Goal: Transaction & Acquisition: Purchase product/service

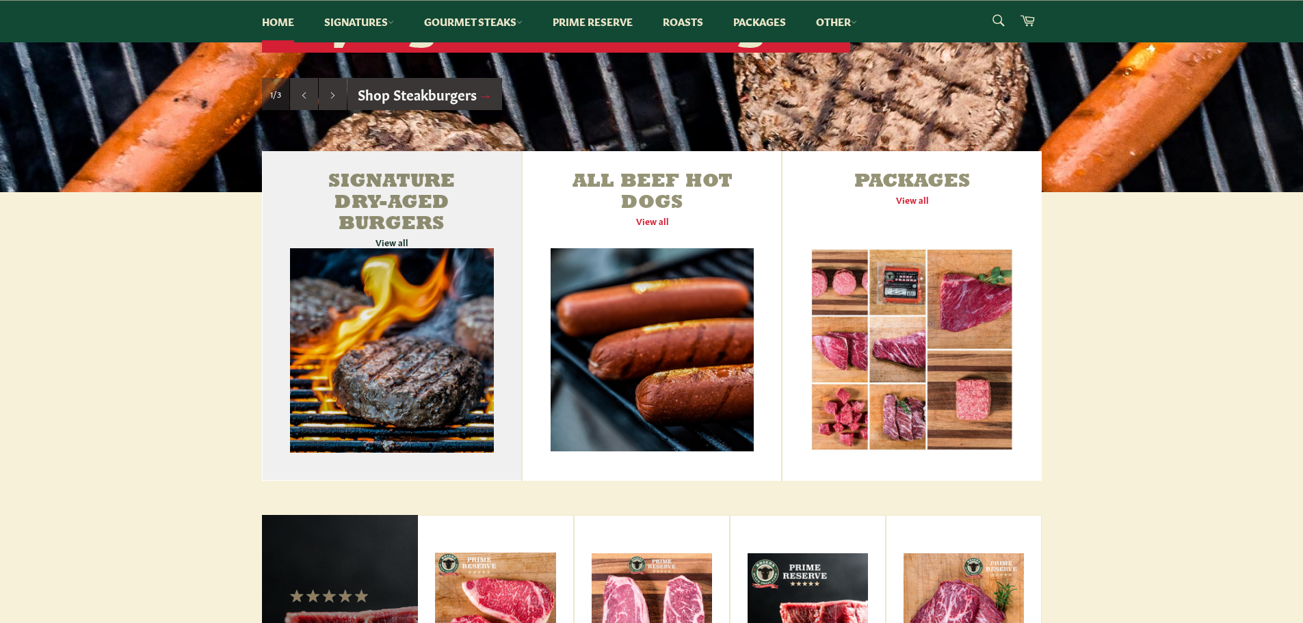
scroll to position [413, 0]
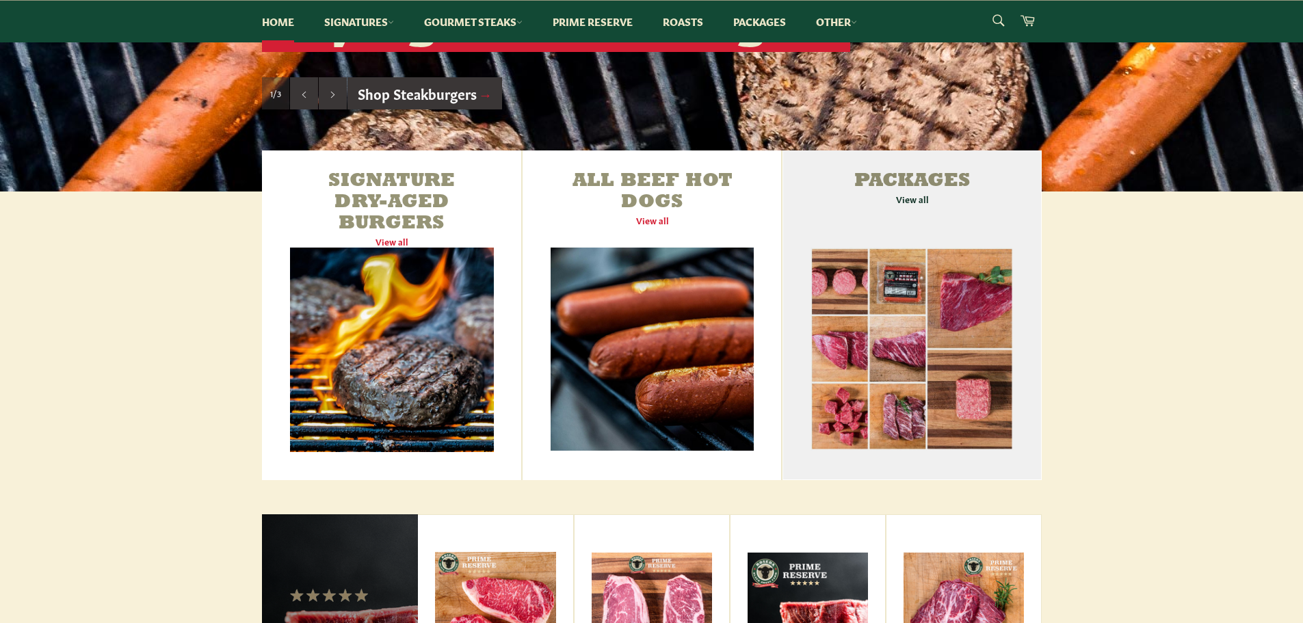
click at [926, 185] on link "Packages View all" at bounding box center [912, 316] width 259 height 330
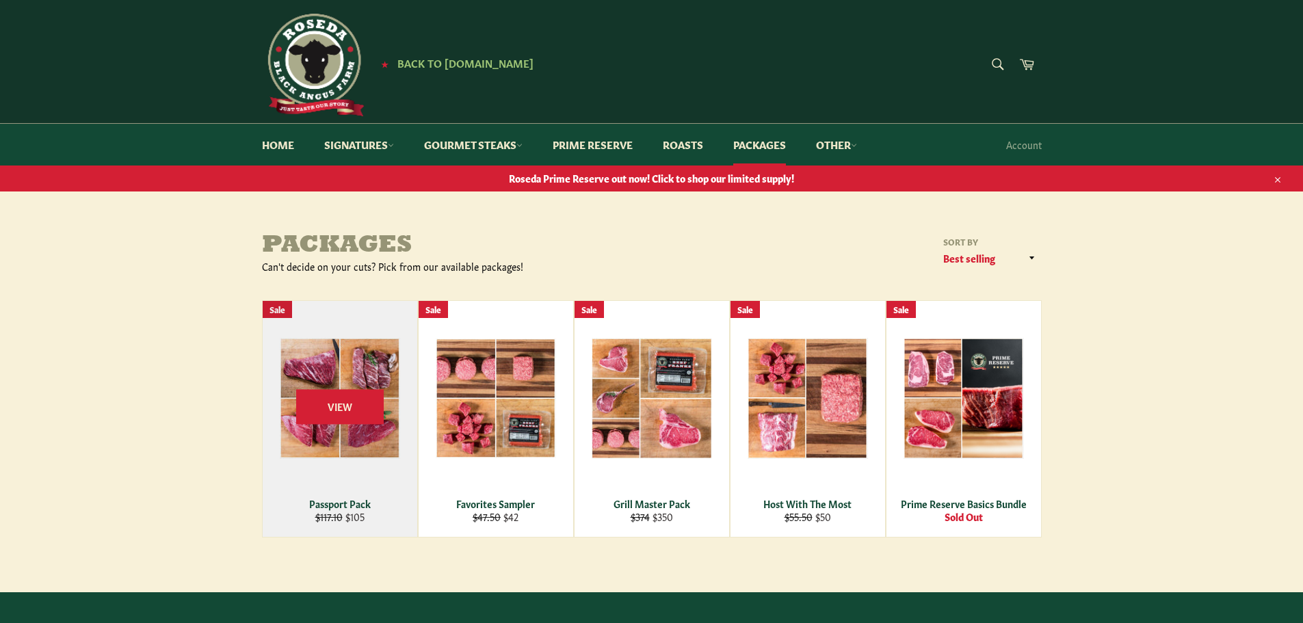
click at [363, 502] on div "Passport Pack" at bounding box center [340, 503] width 138 height 13
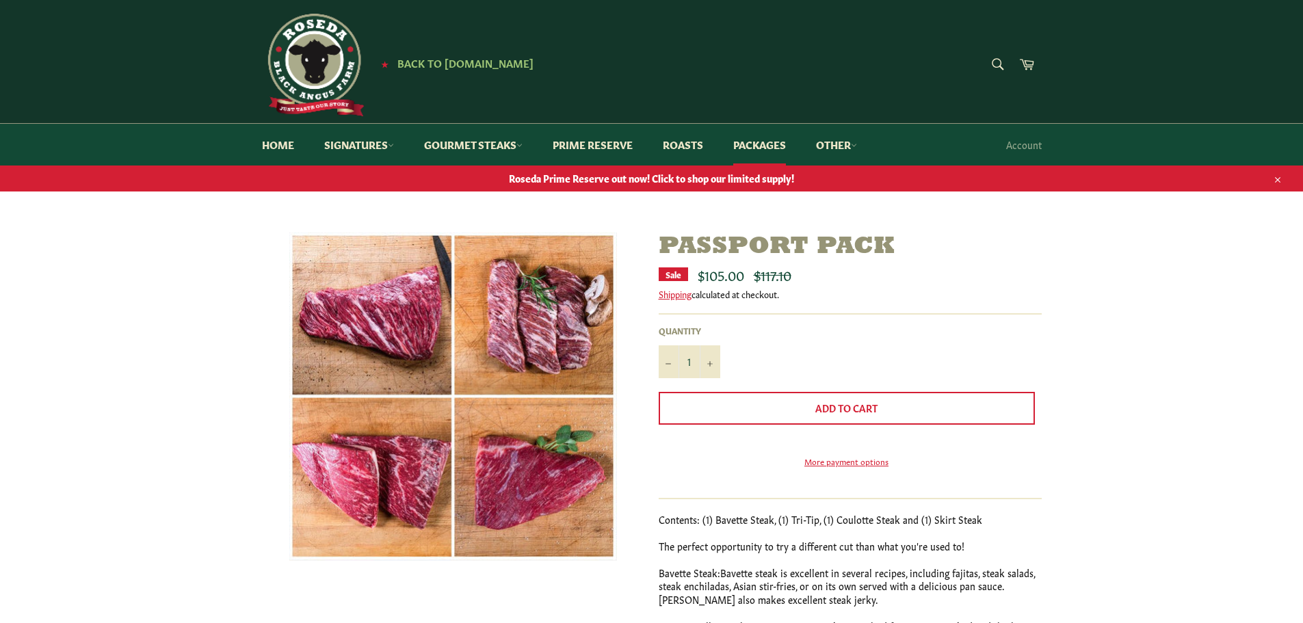
scroll to position [68, 0]
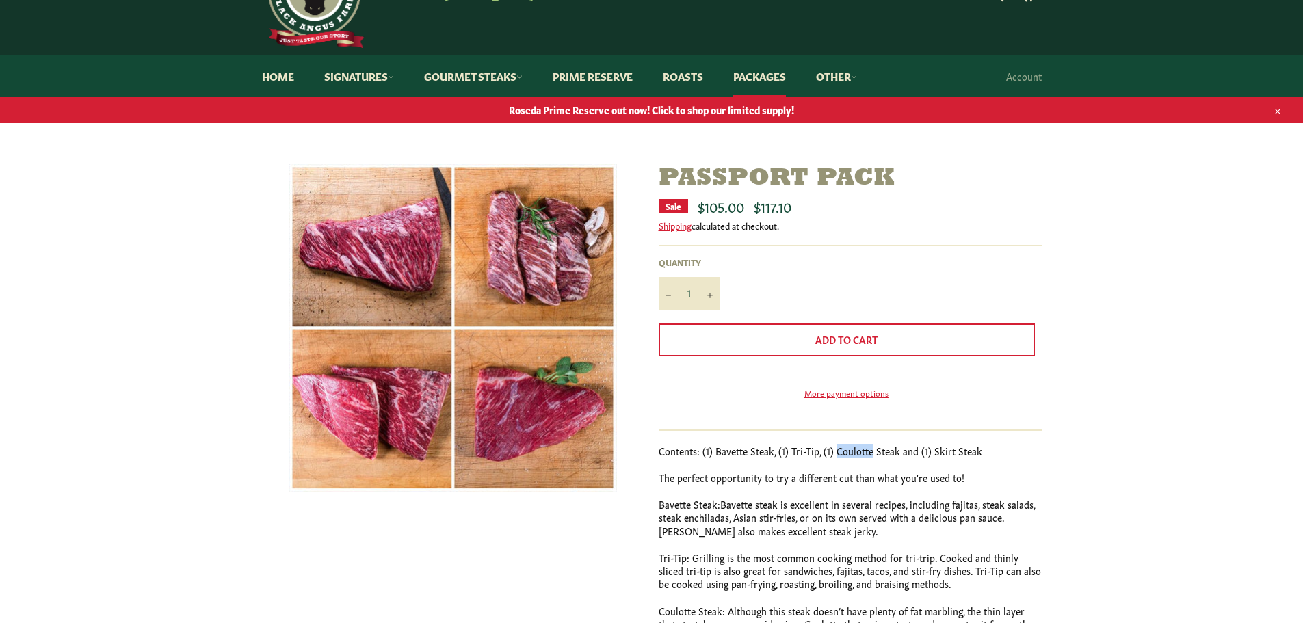
drag, startPoint x: 831, startPoint y: 469, endPoint x: 868, endPoint y: 469, distance: 37.6
click at [868, 458] on p "Contents: (1) Bavette Steak, (1) Tri-Tip, (1) Coulotte Steak and (1) Skirt Steak" at bounding box center [850, 451] width 383 height 13
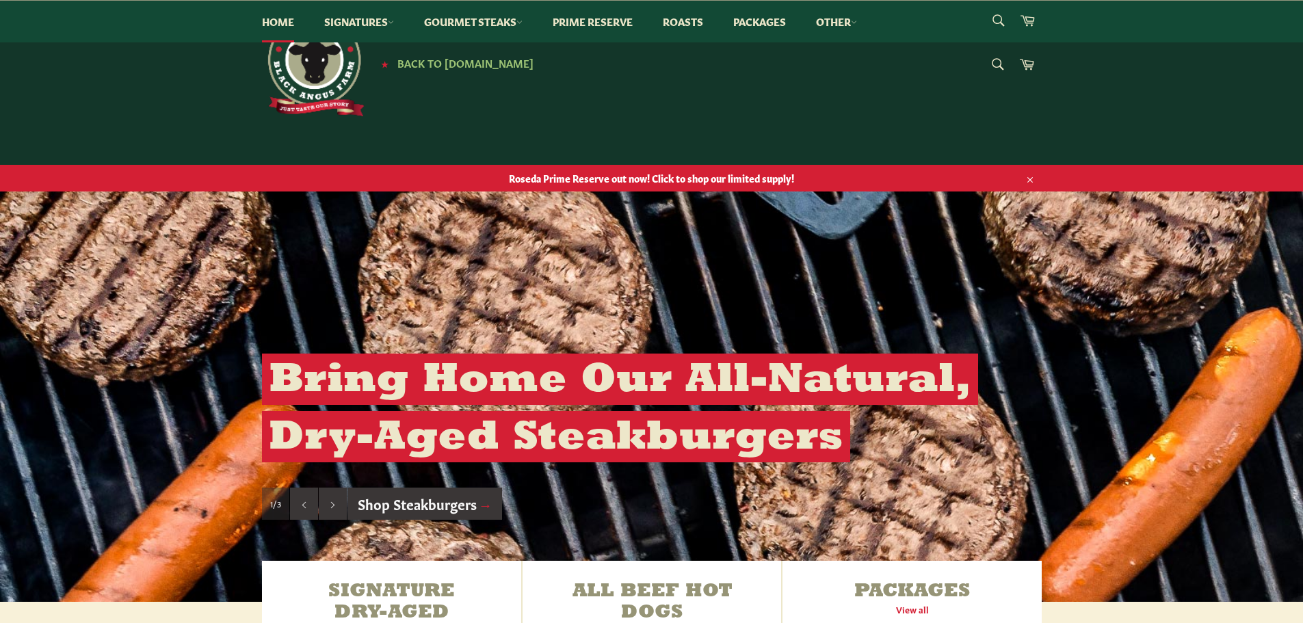
drag, startPoint x: 1183, startPoint y: 374, endPoint x: 1161, endPoint y: 194, distance: 181.3
